Goal: Task Accomplishment & Management: Use online tool/utility

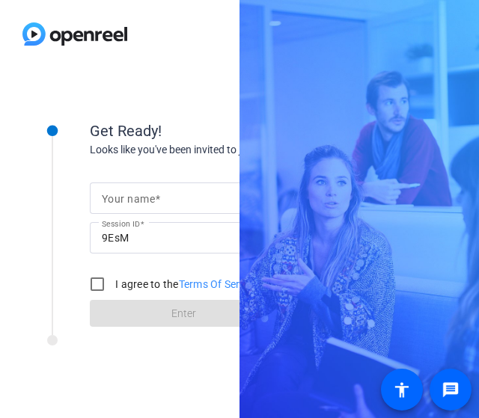
click at [158, 196] on span at bounding box center [157, 199] width 5 height 12
click at [158, 196] on input "Your name" at bounding box center [183, 198] width 163 height 18
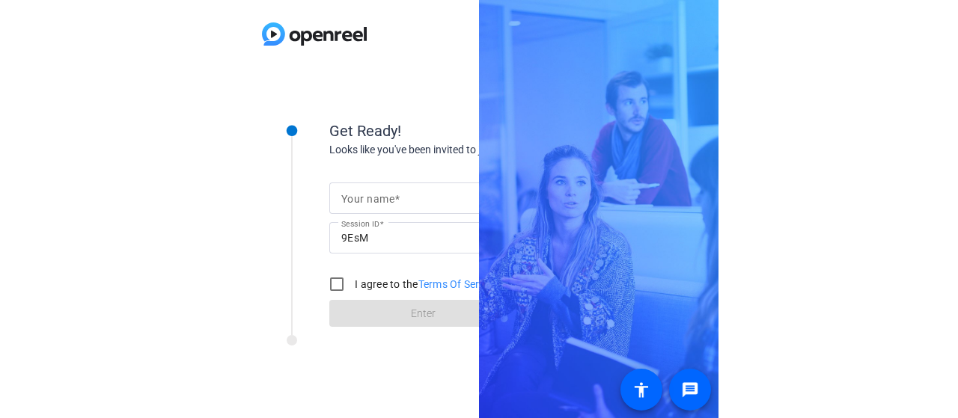
scroll to position [0, 25]
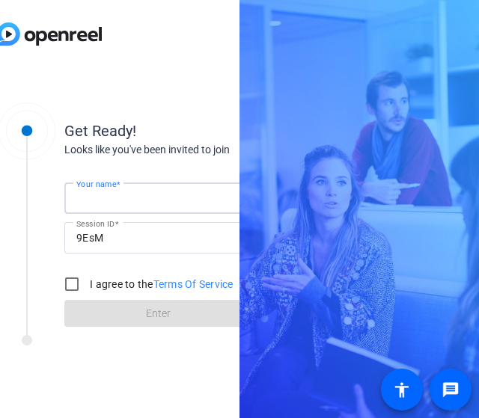
click at [158, 196] on input "Your name" at bounding box center [157, 198] width 163 height 18
type input "[PERSON_NAME]"
click at [76, 284] on input "I agree to the Terms Of Service" at bounding box center [72, 284] width 30 height 30
checkbox input "true"
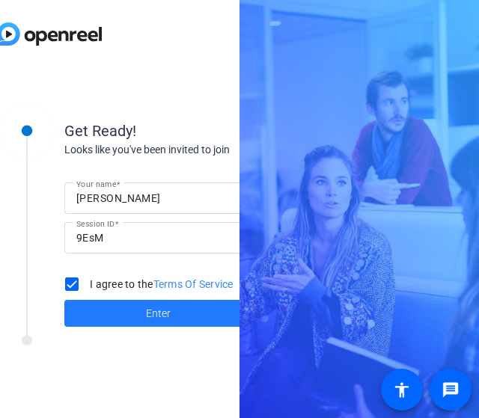
click at [130, 311] on span at bounding box center [157, 314] width 187 height 36
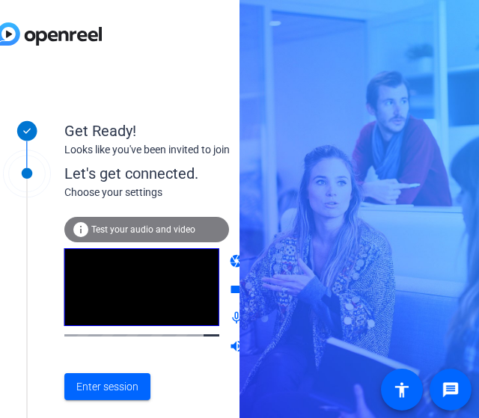
click at [183, 359] on div at bounding box center [141, 306] width 155 height 114
click at [117, 382] on span "Enter session" at bounding box center [107, 388] width 62 height 16
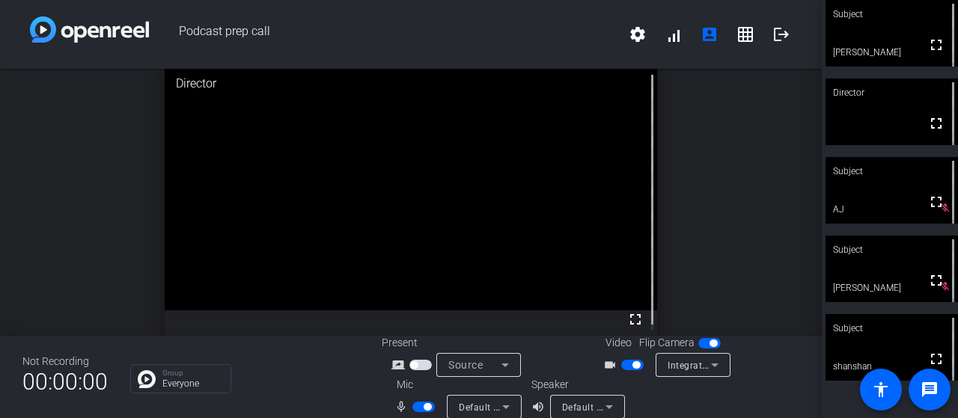
click at [424, 405] on span "button" at bounding box center [427, 406] width 7 height 7
click at [478, 39] on mat-icon "grid_on" at bounding box center [746, 34] width 18 height 18
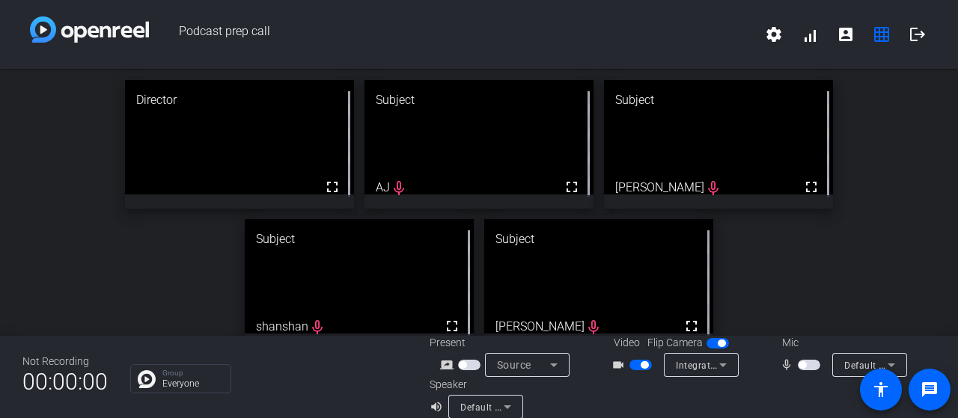
click at [478, 366] on span "button" at bounding box center [809, 365] width 22 height 10
